Goal: Information Seeking & Learning: Learn about a topic

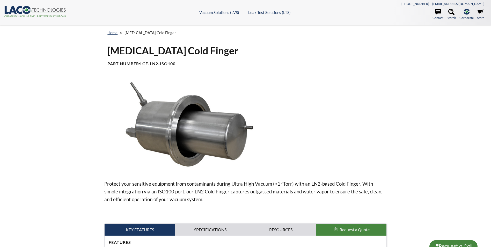
select select "Language Translate Widget"
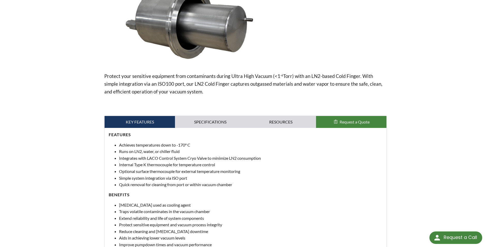
scroll to position [96, 0]
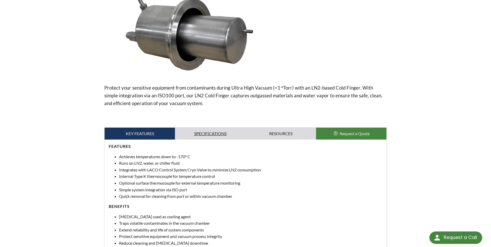
click at [211, 132] on link "Specifications" at bounding box center [210, 134] width 70 height 12
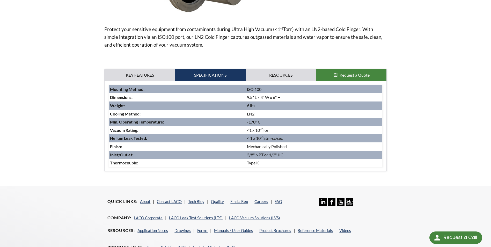
scroll to position [122, 0]
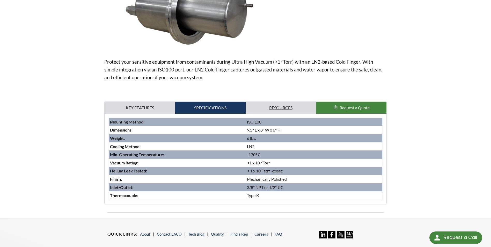
click at [278, 105] on link "Resources" at bounding box center [281, 108] width 70 height 12
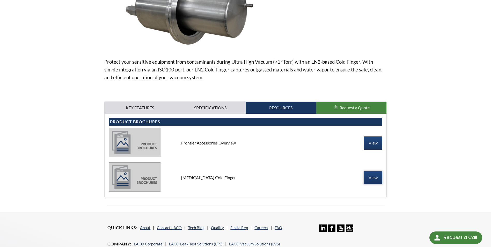
click at [375, 177] on link "View" at bounding box center [373, 177] width 18 height 13
click at [374, 142] on link "View" at bounding box center [373, 142] width 18 height 13
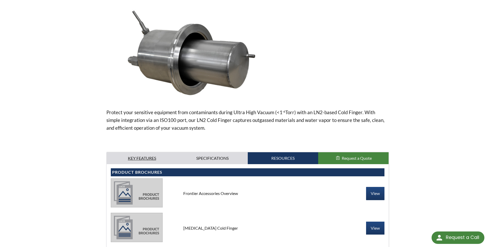
scroll to position [0, 0]
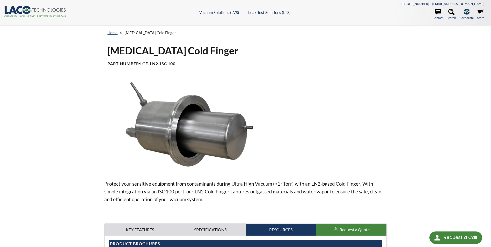
click at [179, 129] on img at bounding box center [186, 125] width 165 height 93
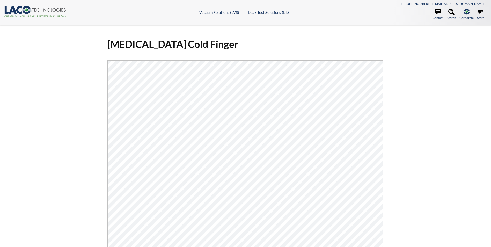
select select "Language Translate Widget"
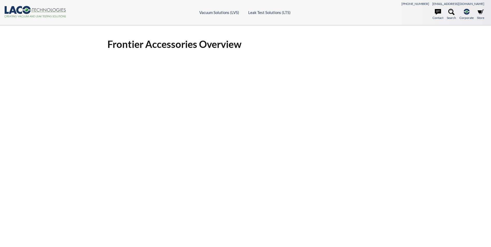
select select "Language Translate Widget"
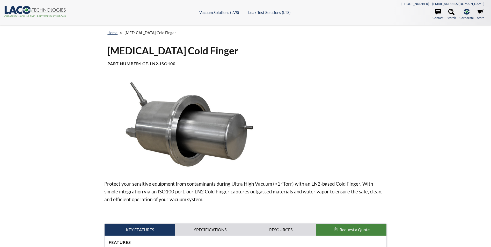
select select "Language Translate Widget"
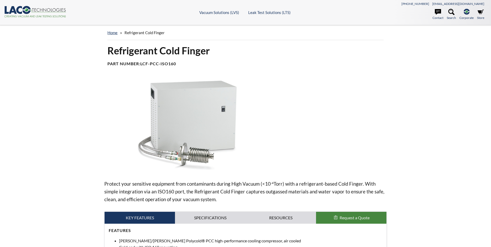
select select "Language Translate Widget"
